Goal: Task Accomplishment & Management: Use online tool/utility

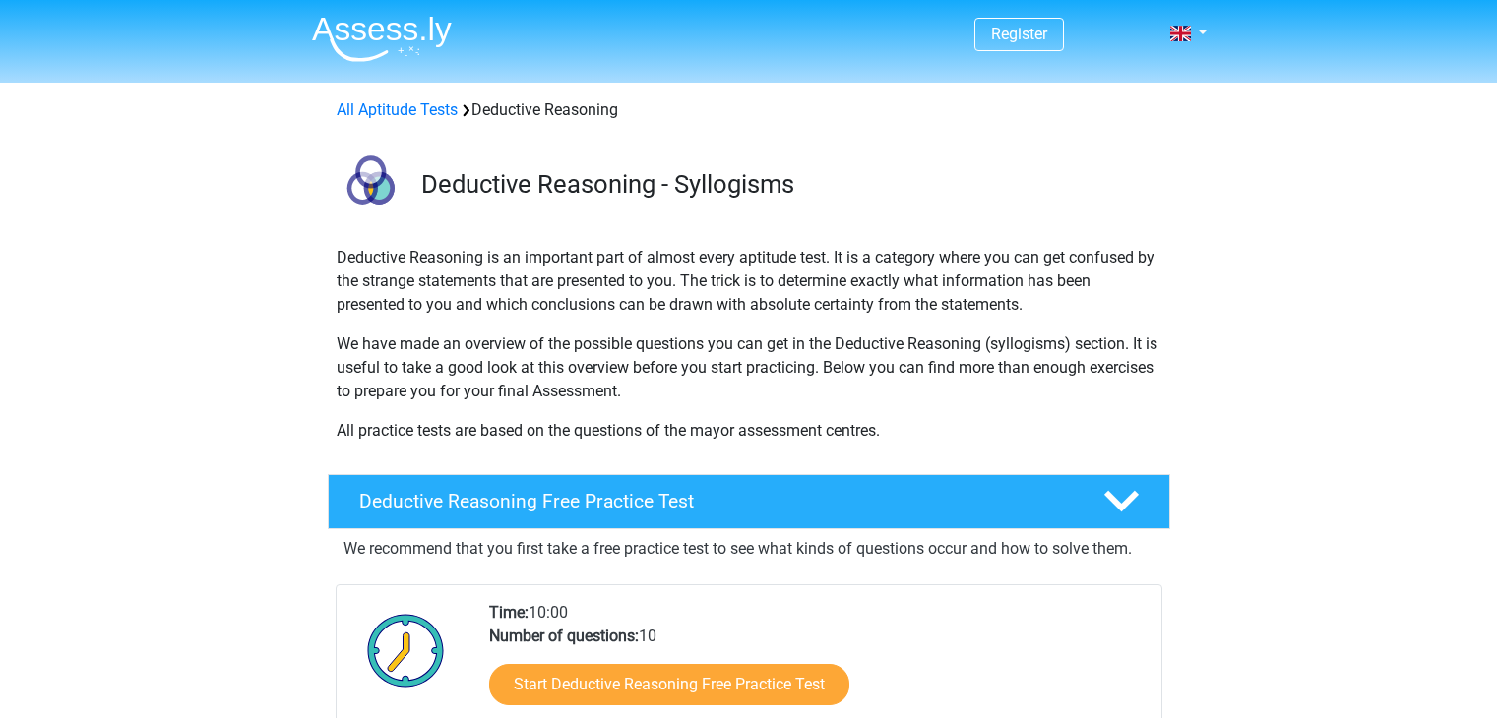
scroll to position [295, 0]
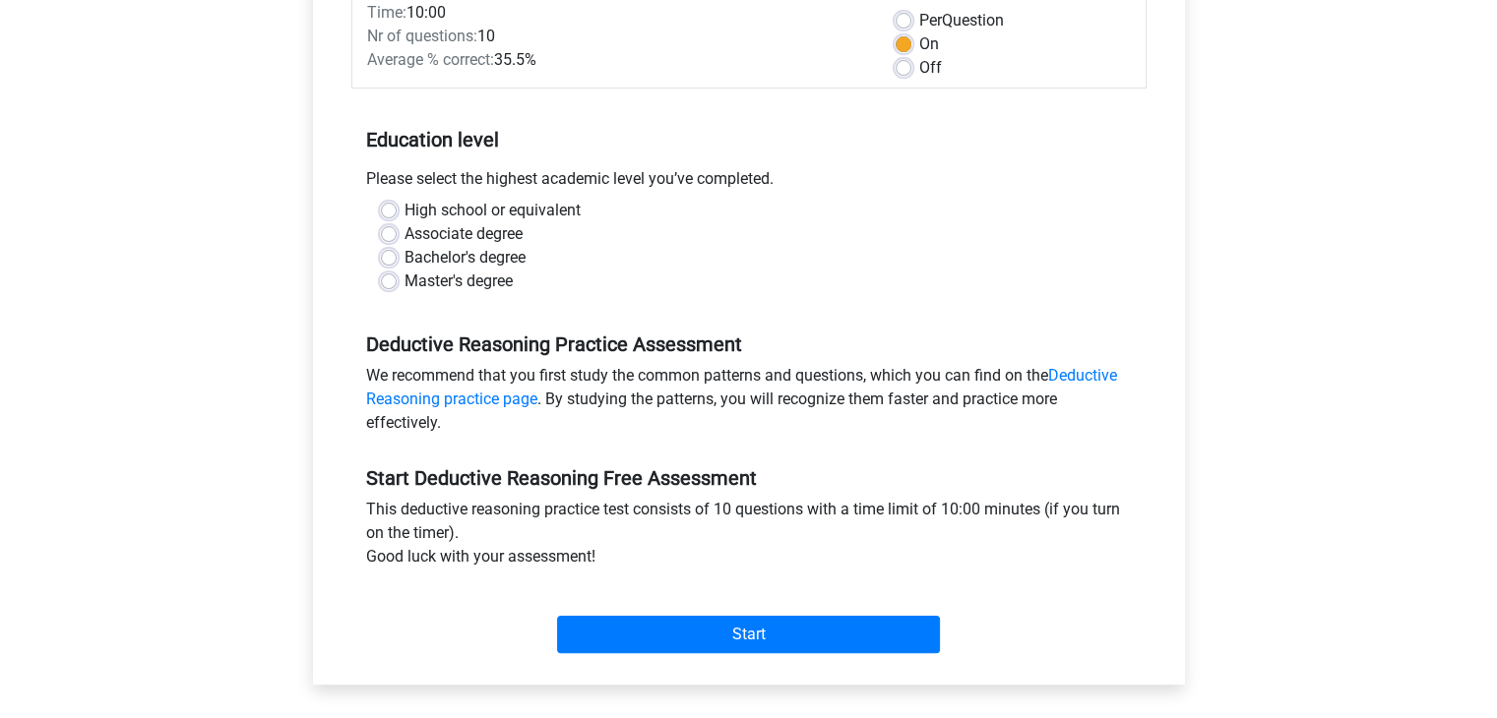
scroll to position [197, 0]
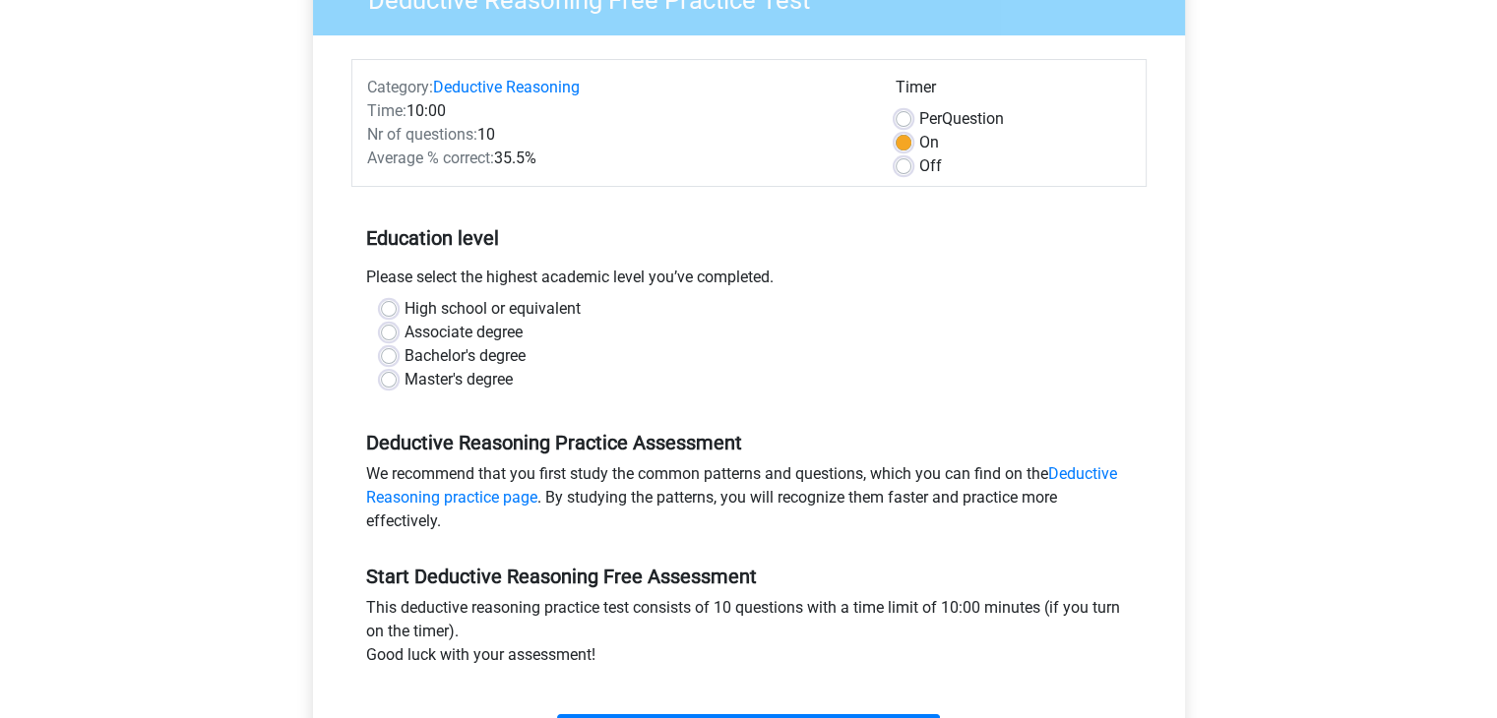
click at [406, 364] on label "Bachelor's degree" at bounding box center [464, 356] width 121 height 24
click at [397, 364] on input "Bachelor's degree" at bounding box center [389, 354] width 16 height 20
radio input "true"
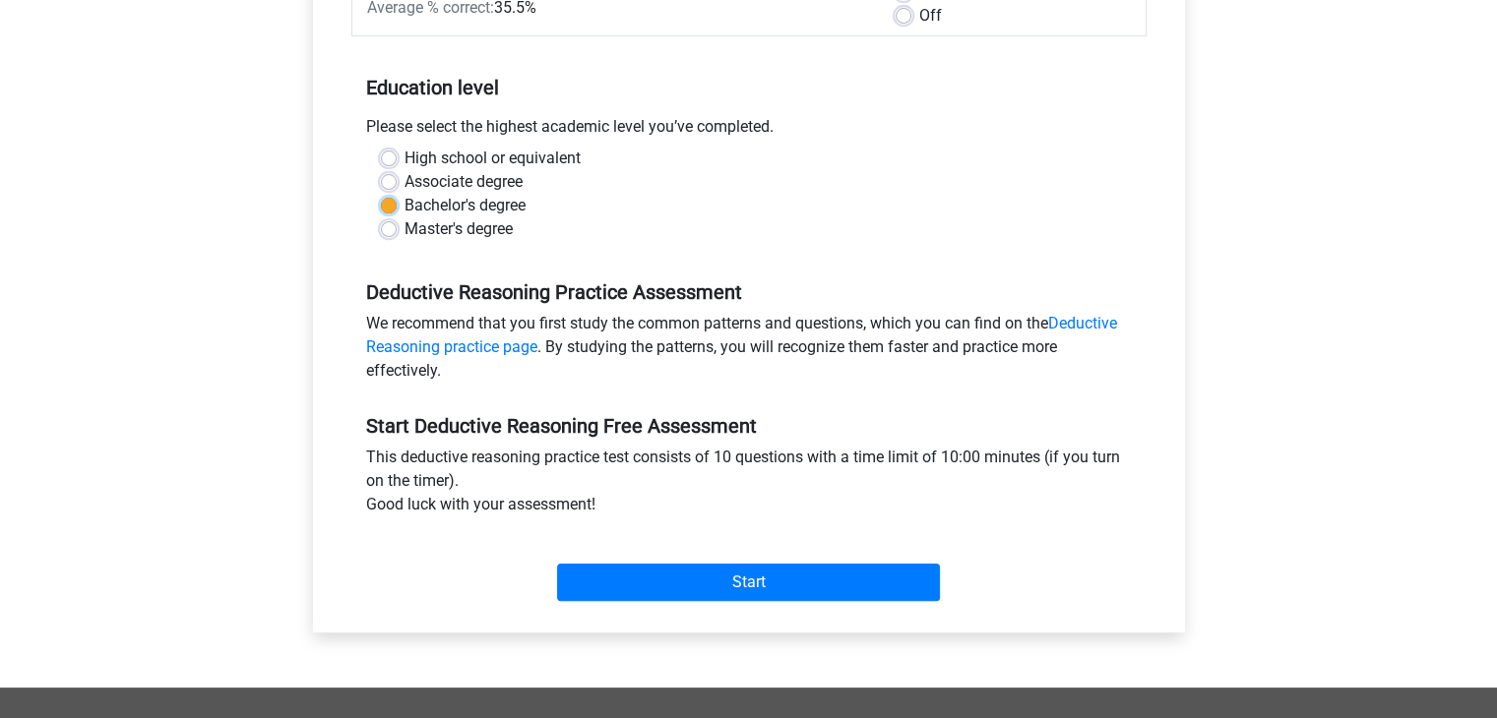
scroll to position [591, 0]
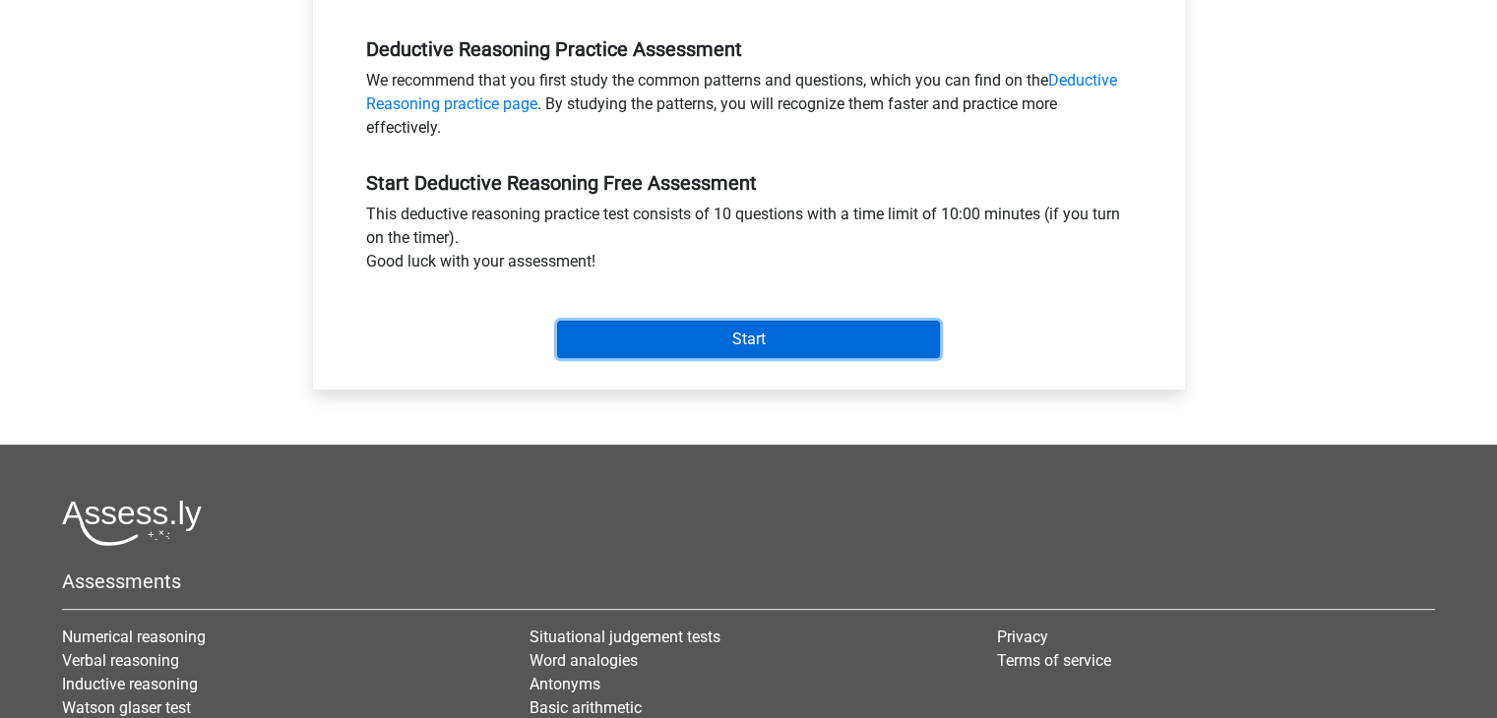
click at [629, 342] on input "Start" at bounding box center [748, 339] width 383 height 37
